Goal: Find specific page/section: Find specific page/section

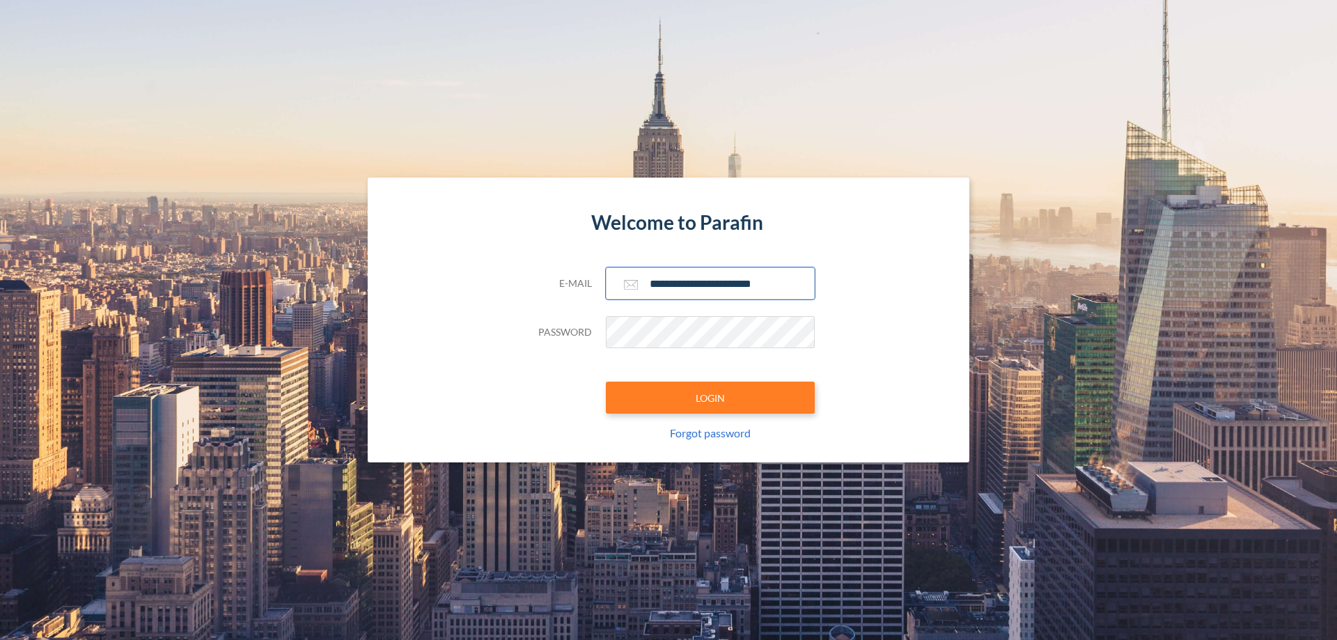
type input "**********"
click at [710, 398] on button "LOGIN" at bounding box center [710, 398] width 209 height 32
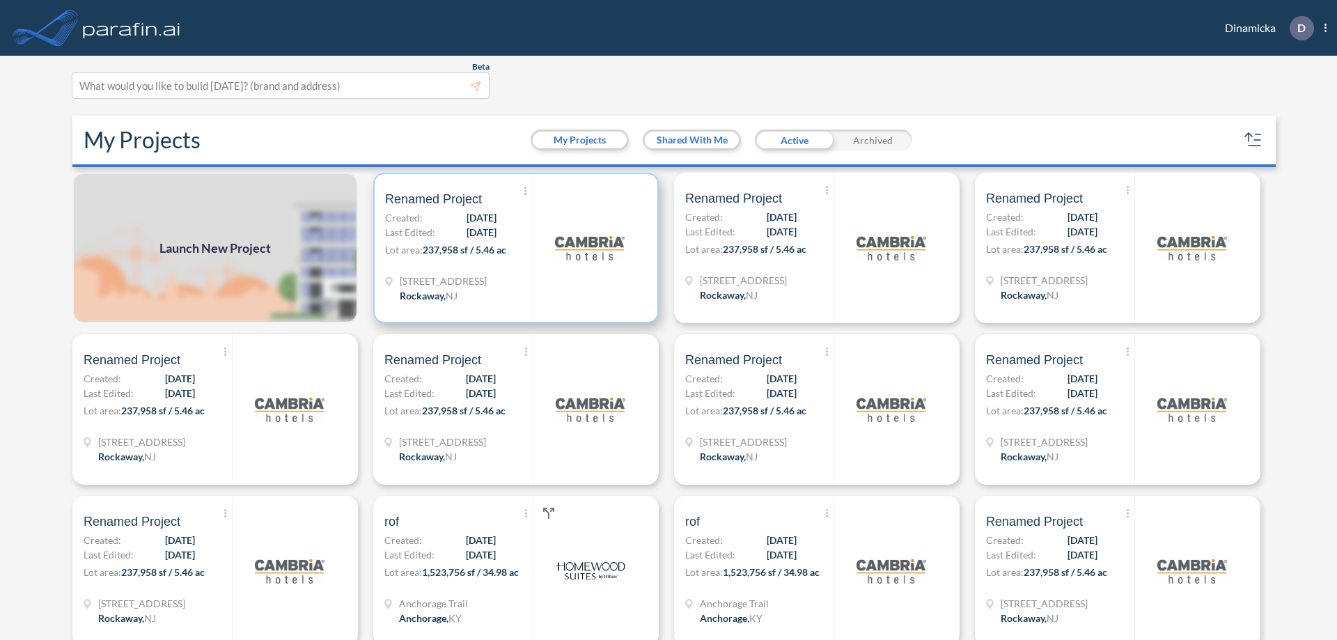
scroll to position [3, 0]
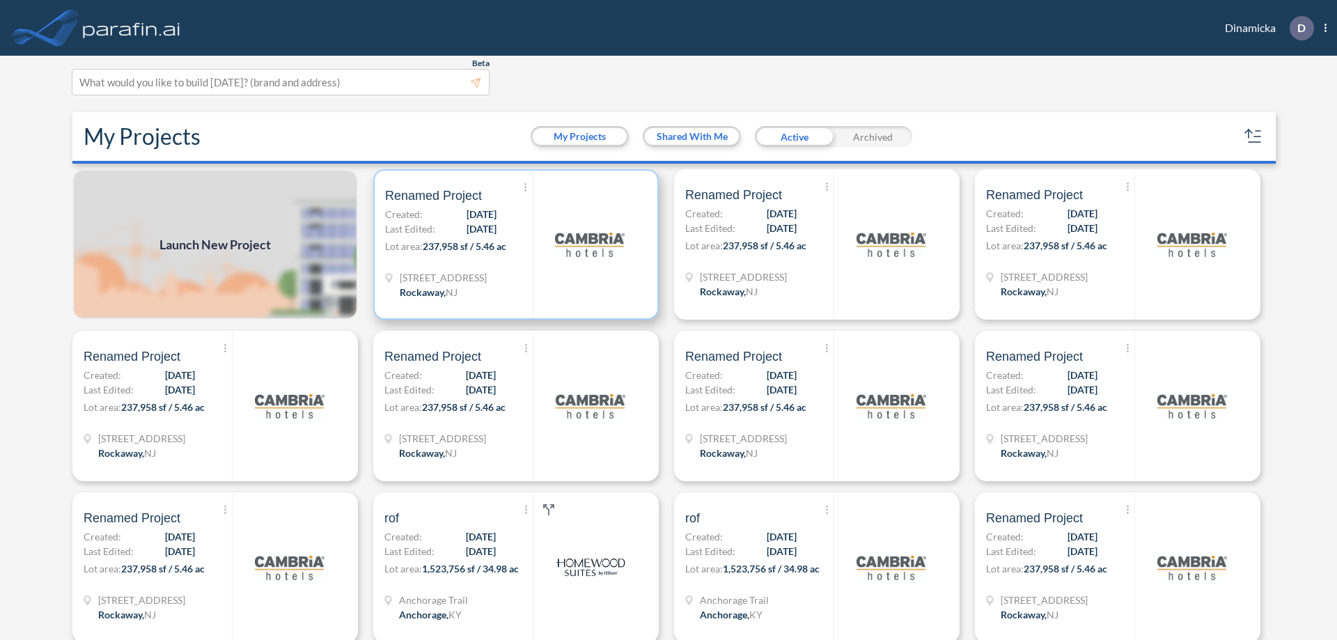
click at [513, 244] on p "Lot area: 237,958 sf / 5.46 ac" at bounding box center [459, 249] width 148 height 20
